Goal: Task Accomplishment & Management: Manage account settings

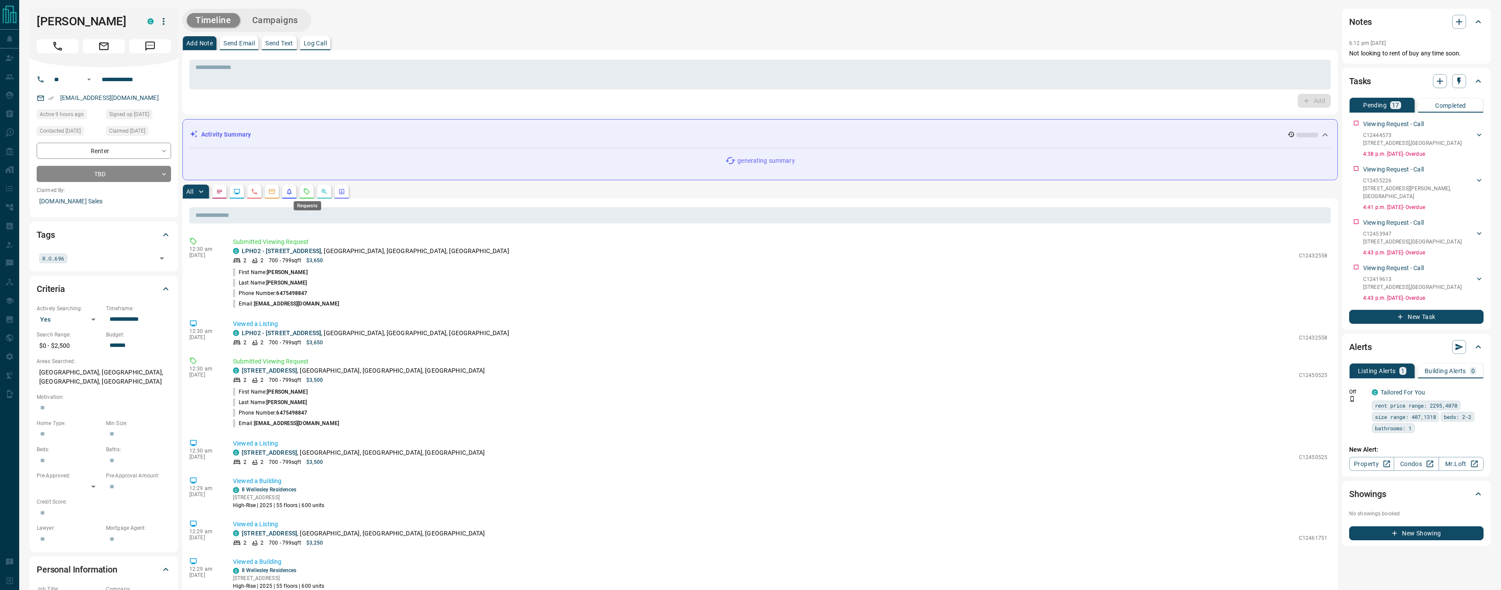
click at [304, 191] on icon "Requests" at bounding box center [306, 191] width 7 height 7
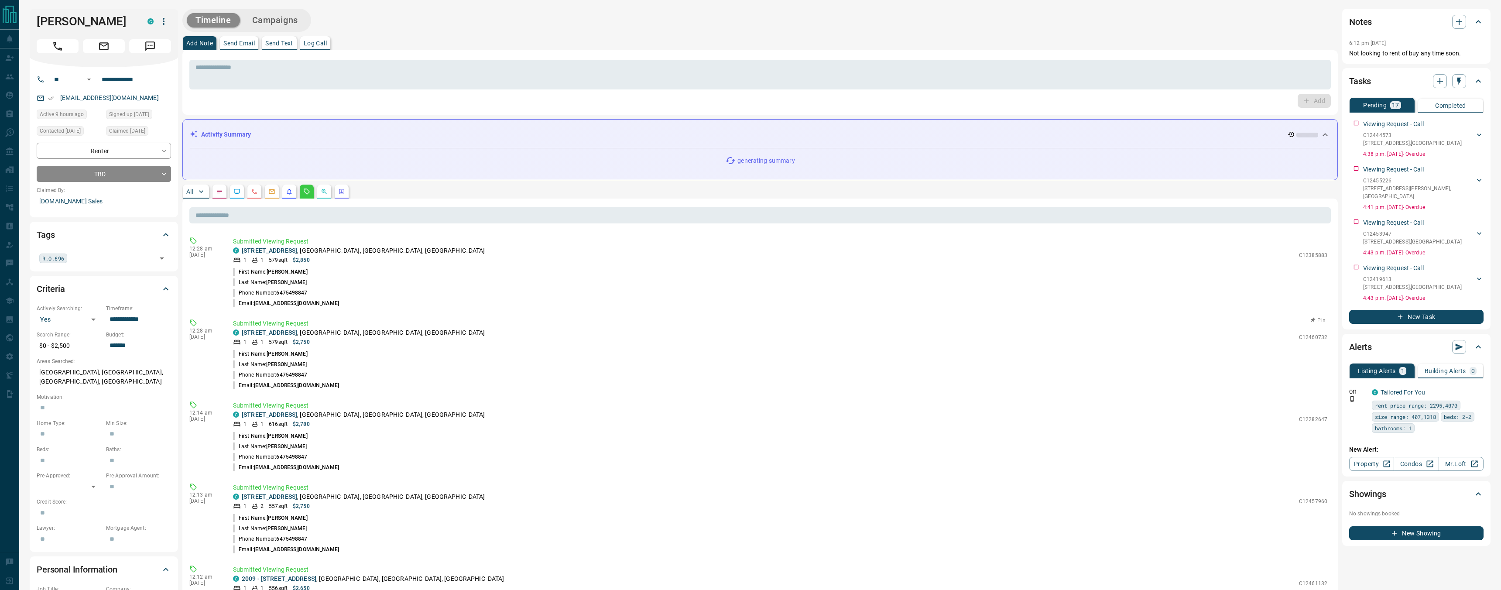
scroll to position [252, 0]
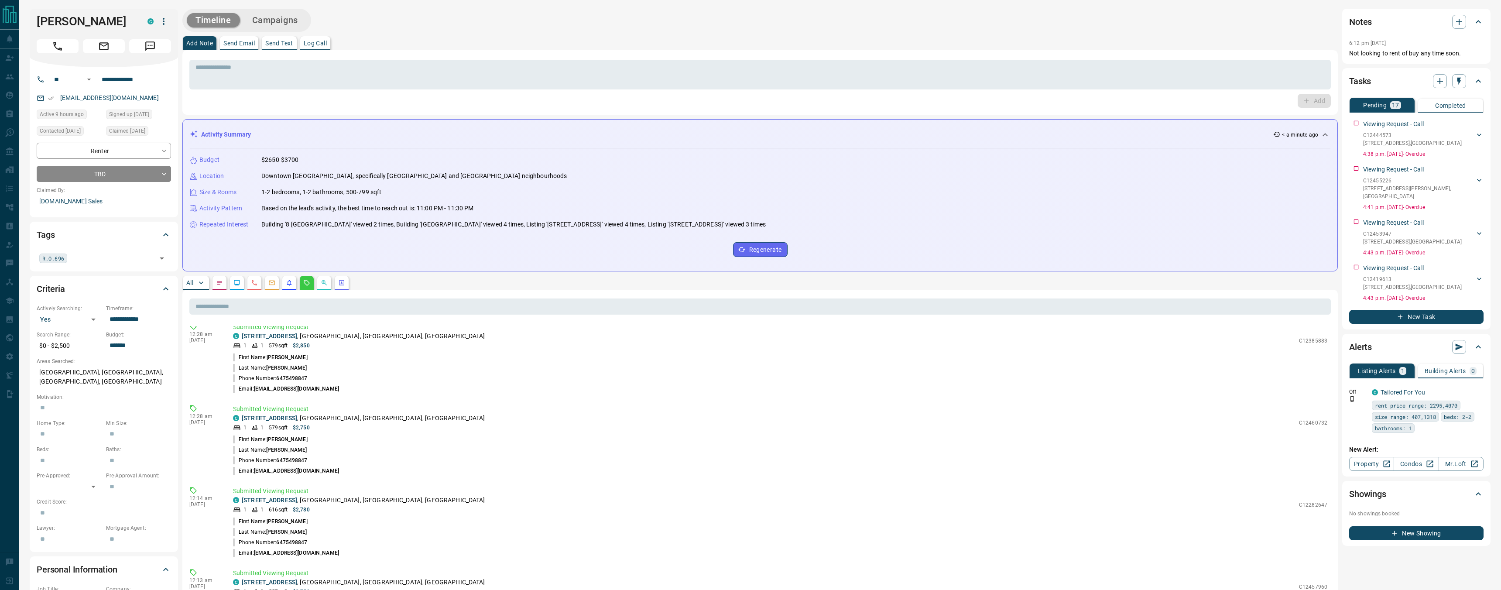
click at [169, 22] on button "button" at bounding box center [163, 21] width 15 height 15
click at [155, 42] on li "Reassign Lead" at bounding box center [155, 38] width 75 height 13
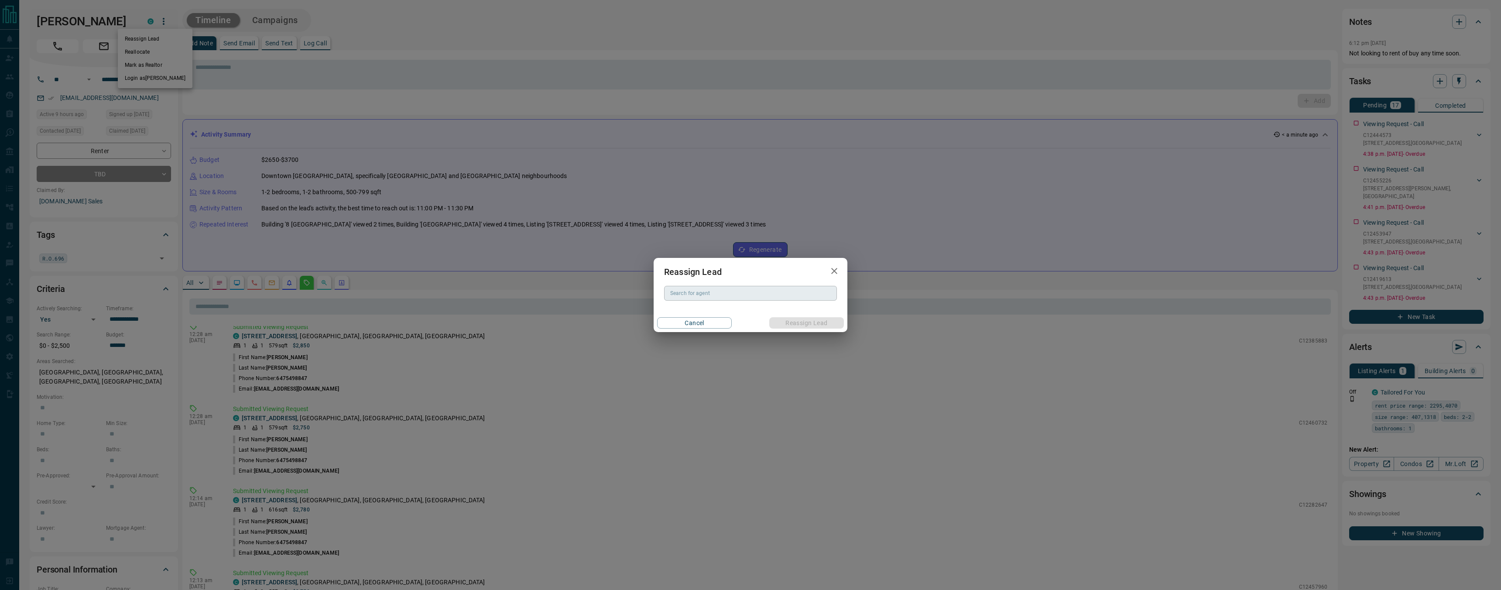
click at [687, 288] on div "Search for agent Search for agent" at bounding box center [750, 293] width 173 height 15
click at [705, 311] on li "[PERSON_NAME]" at bounding box center [750, 310] width 173 height 13
type input "**********"
click at [797, 329] on div "Cancel Reassign Lead" at bounding box center [750, 323] width 194 height 18
click at [802, 320] on button "Reassign Lead" at bounding box center [806, 322] width 75 height 11
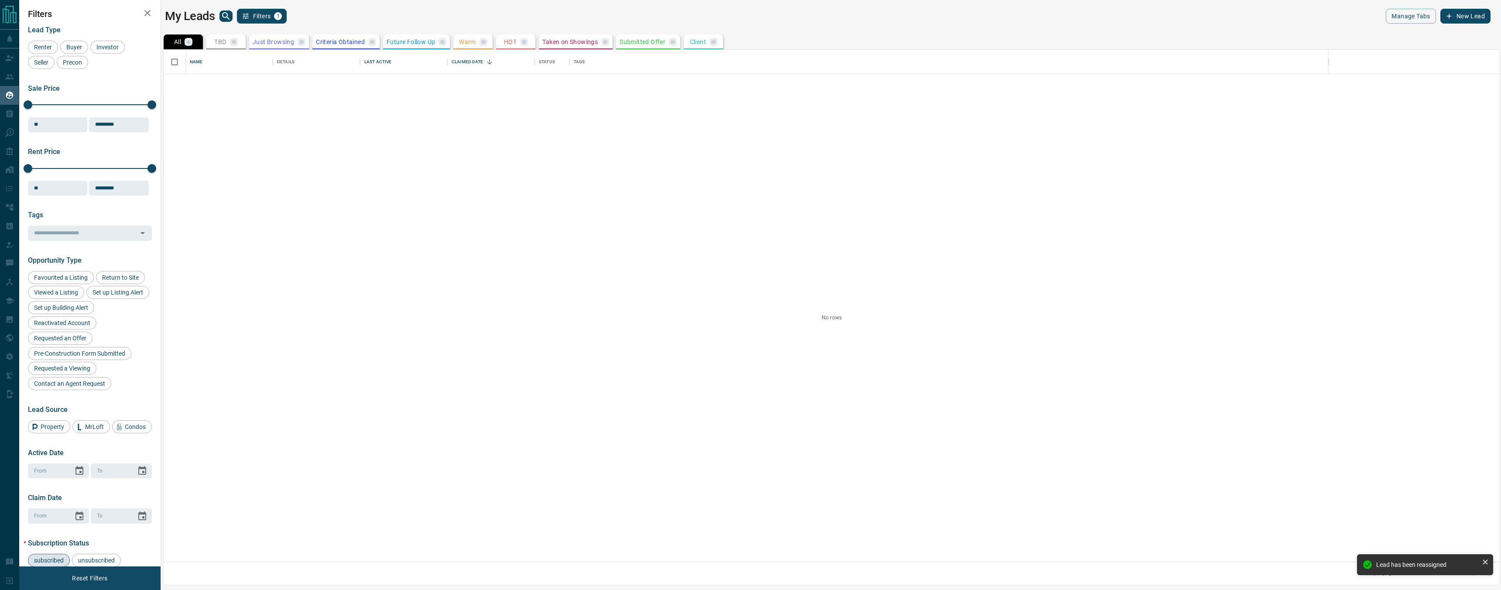
scroll to position [512, 1336]
